Goal: Information Seeking & Learning: Learn about a topic

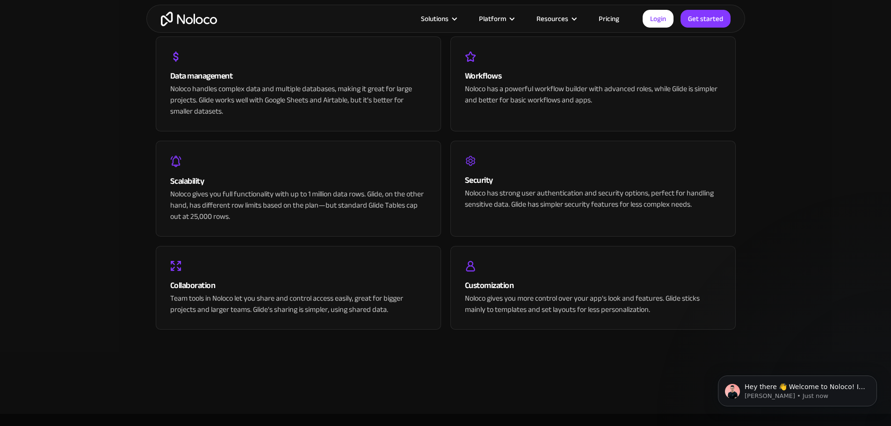
scroll to position [1823, 0]
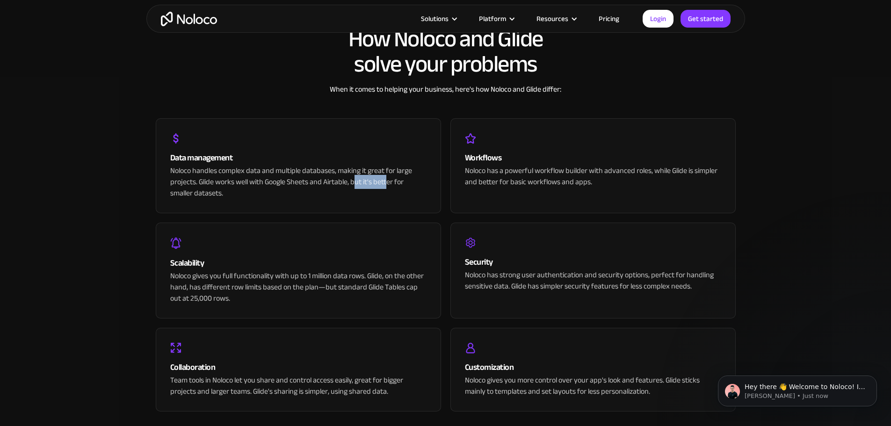
drag, startPoint x: 354, startPoint y: 183, endPoint x: 389, endPoint y: 183, distance: 34.6
click at [389, 183] on div "Noloco handles complex data and multiple databases, making it great for large p…" at bounding box center [298, 182] width 256 height 34
click at [340, 259] on div "Scalability" at bounding box center [298, 263] width 256 height 14
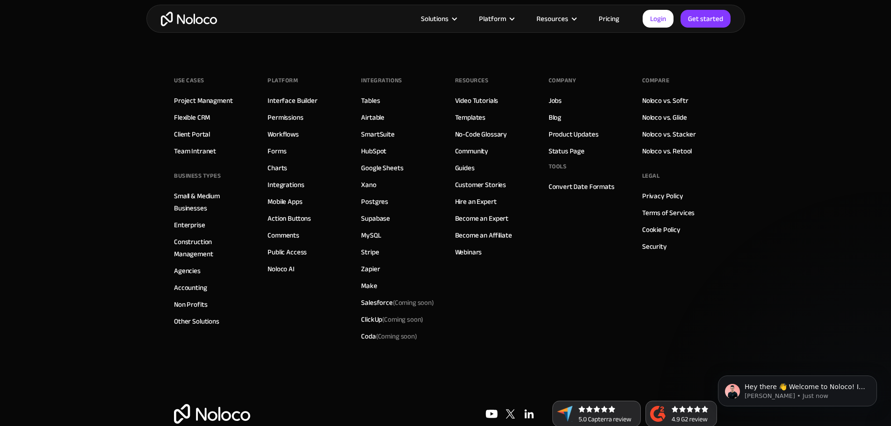
scroll to position [2578, 0]
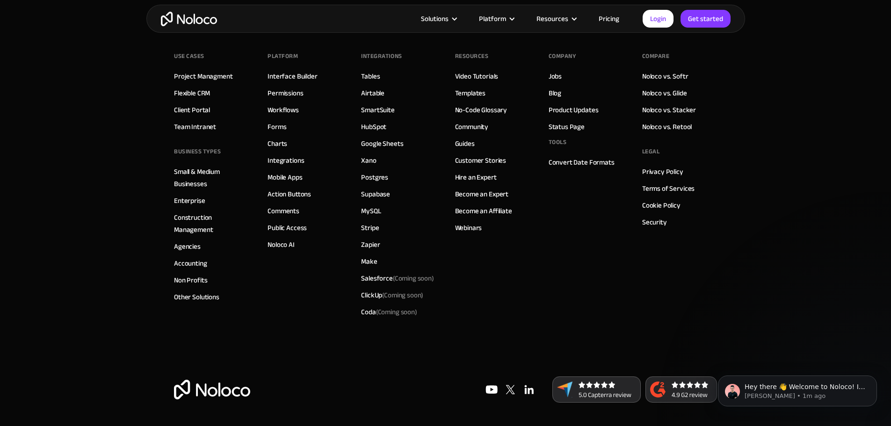
click at [612, 18] on link "Pricing" at bounding box center [609, 19] width 44 height 12
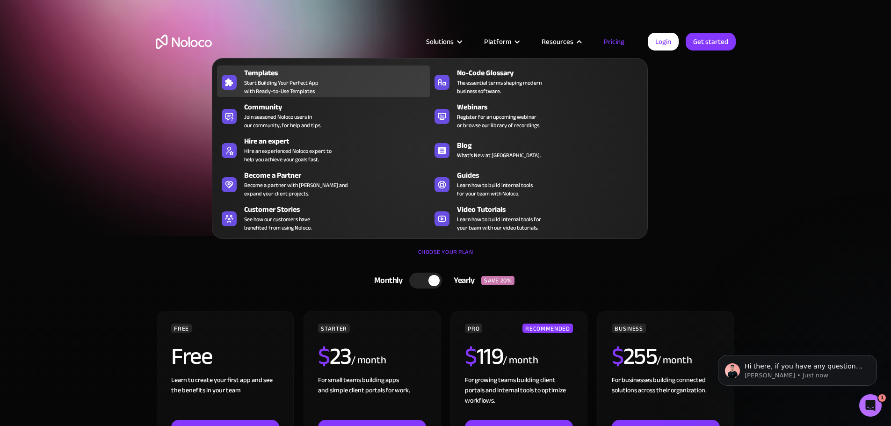
click at [290, 90] on span "Start Building Your Perfect App with Ready-to-Use Templates" at bounding box center [281, 87] width 74 height 17
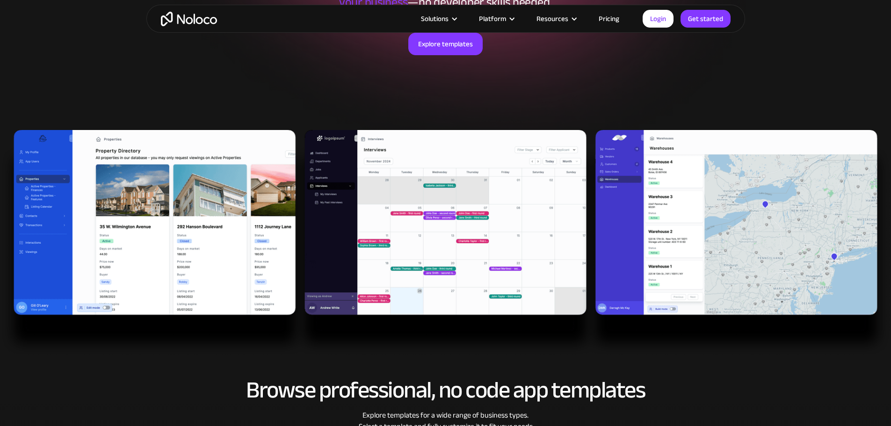
click at [196, 217] on img at bounding box center [445, 243] width 891 height 226
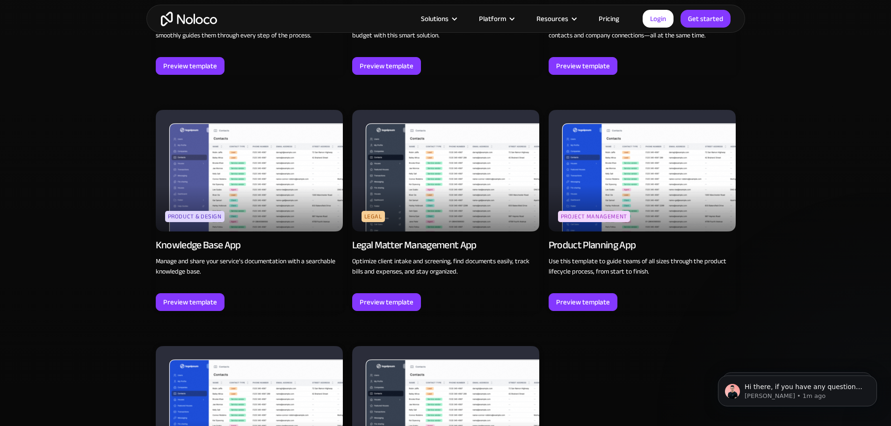
scroll to position [2384, 0]
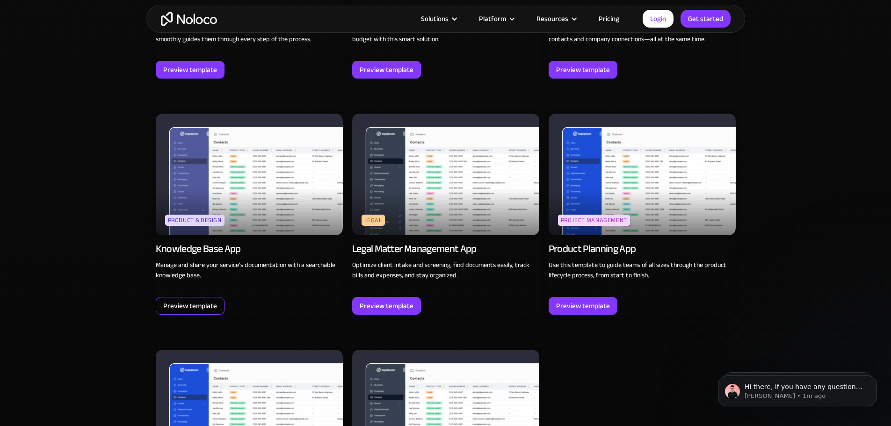
click at [196, 300] on div "Preview template" at bounding box center [190, 306] width 54 height 12
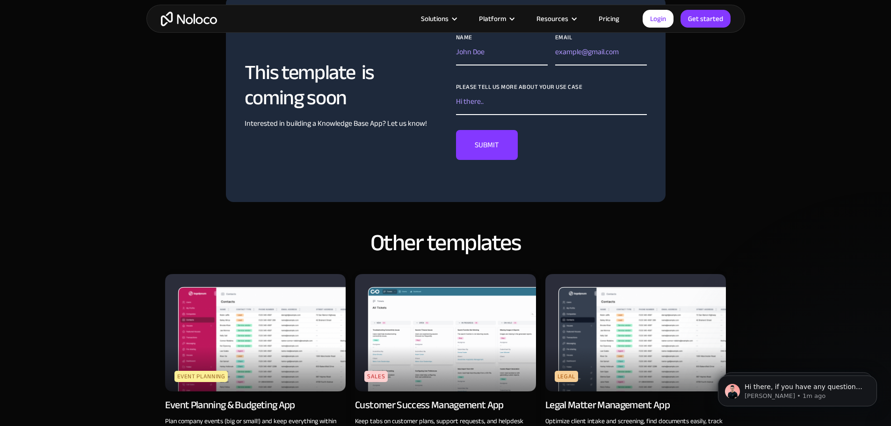
scroll to position [701, 0]
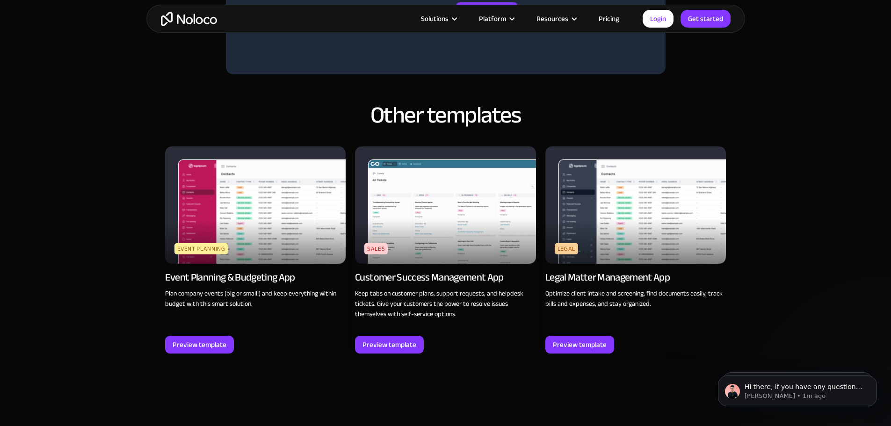
click at [409, 226] on img at bounding box center [445, 204] width 181 height 117
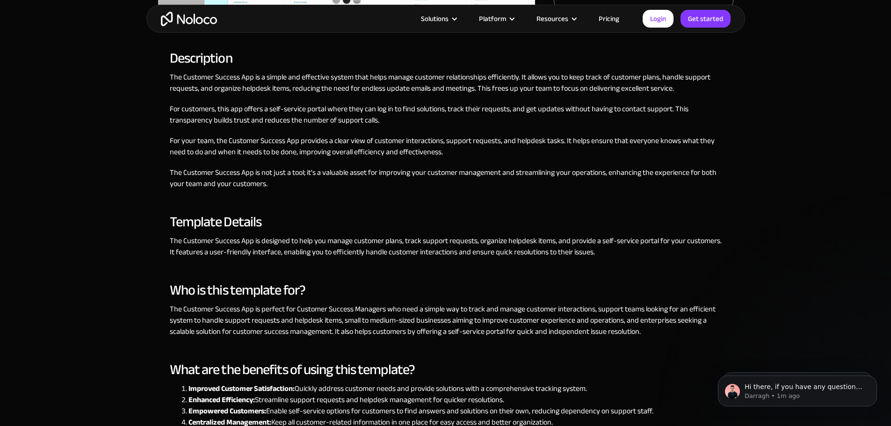
scroll to position [183, 0]
